Goal: Information Seeking & Learning: Learn about a topic

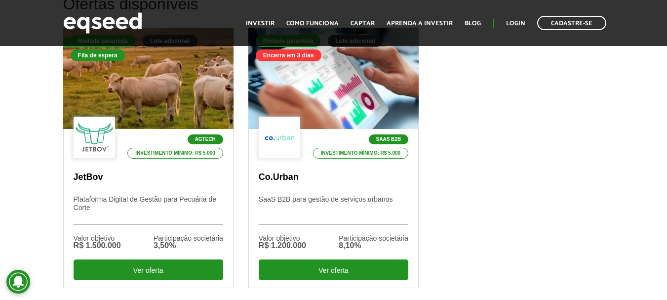
scroll to position [346, 0]
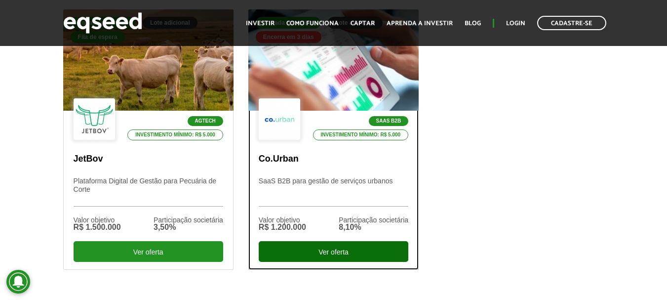
click at [358, 247] on div "Ver oferta" at bounding box center [334, 251] width 150 height 21
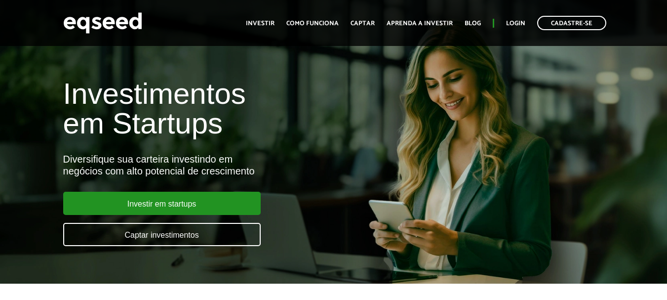
scroll to position [247, 0]
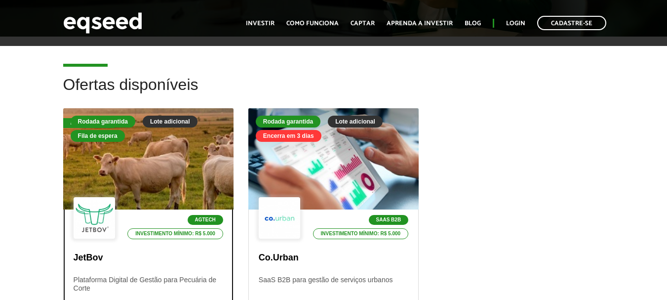
click at [156, 205] on div "Agtech Investimento mínimo: R$ 5.000" at bounding box center [149, 218] width 150 height 43
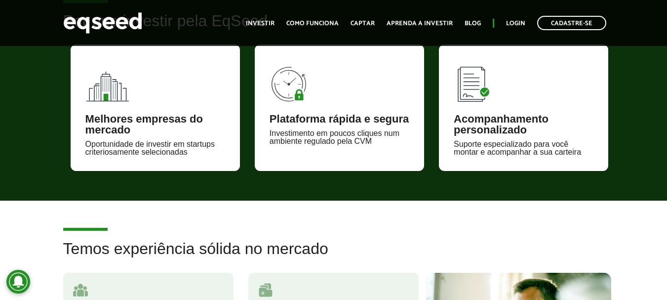
scroll to position [790, 0]
